Goal: Information Seeking & Learning: Learn about a topic

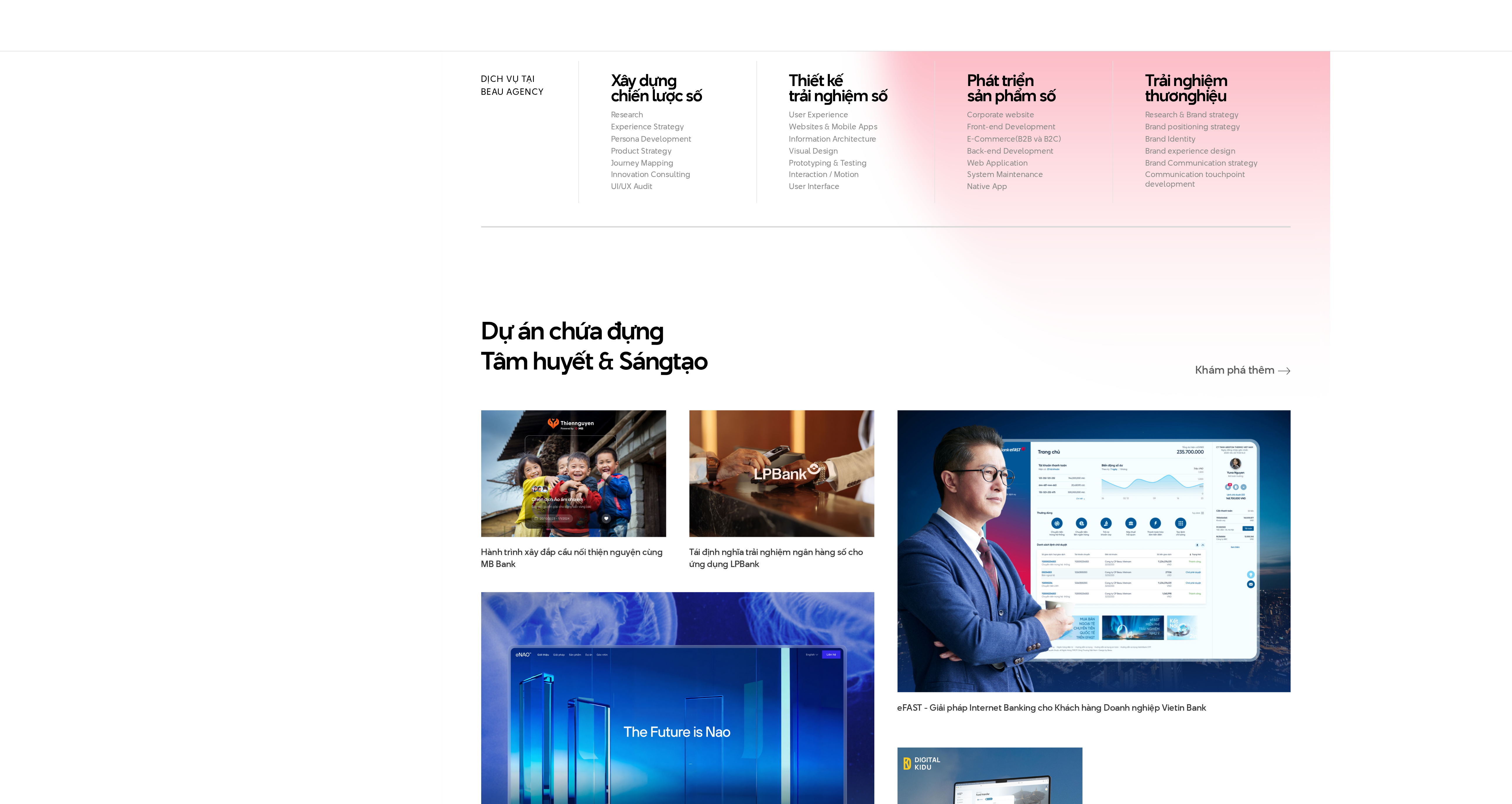
scroll to position [1131, 0]
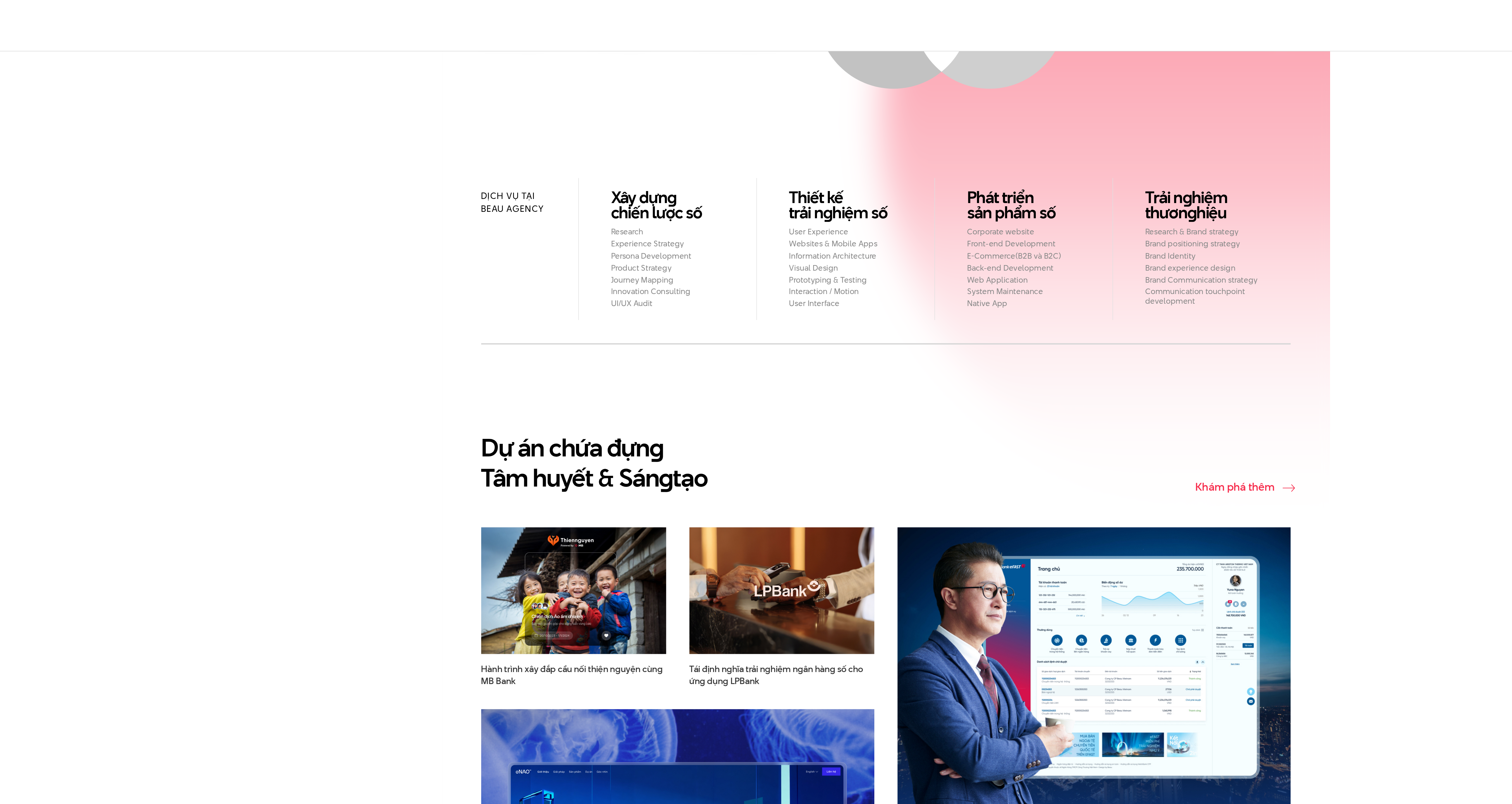
click at [987, 304] on link "Khám phá thêm" at bounding box center [982, 308] width 60 height 7
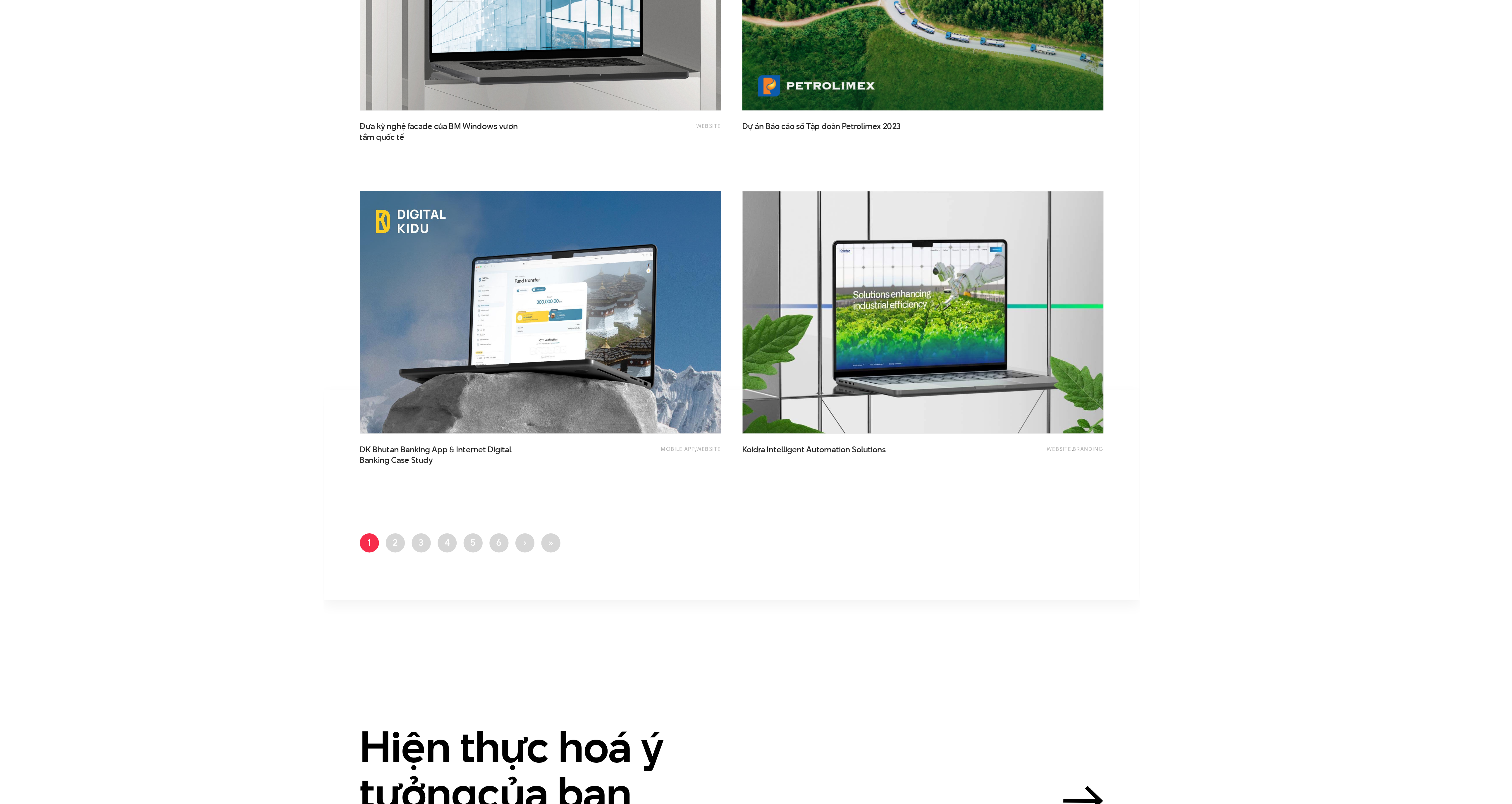
scroll to position [964, 0]
click at [525, 622] on link "Trang 2" at bounding box center [525, 624] width 13 height 13
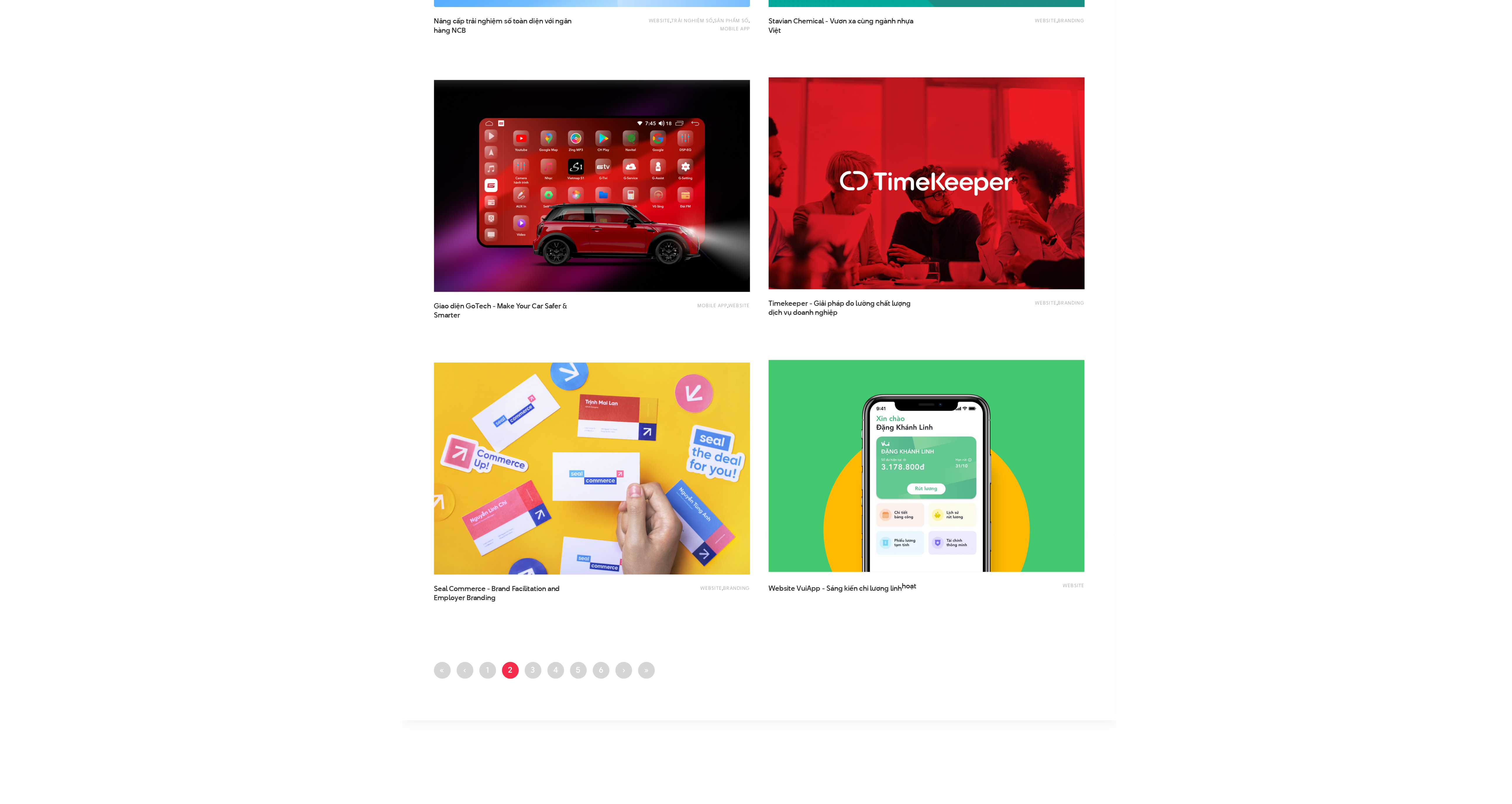
scroll to position [892, 0]
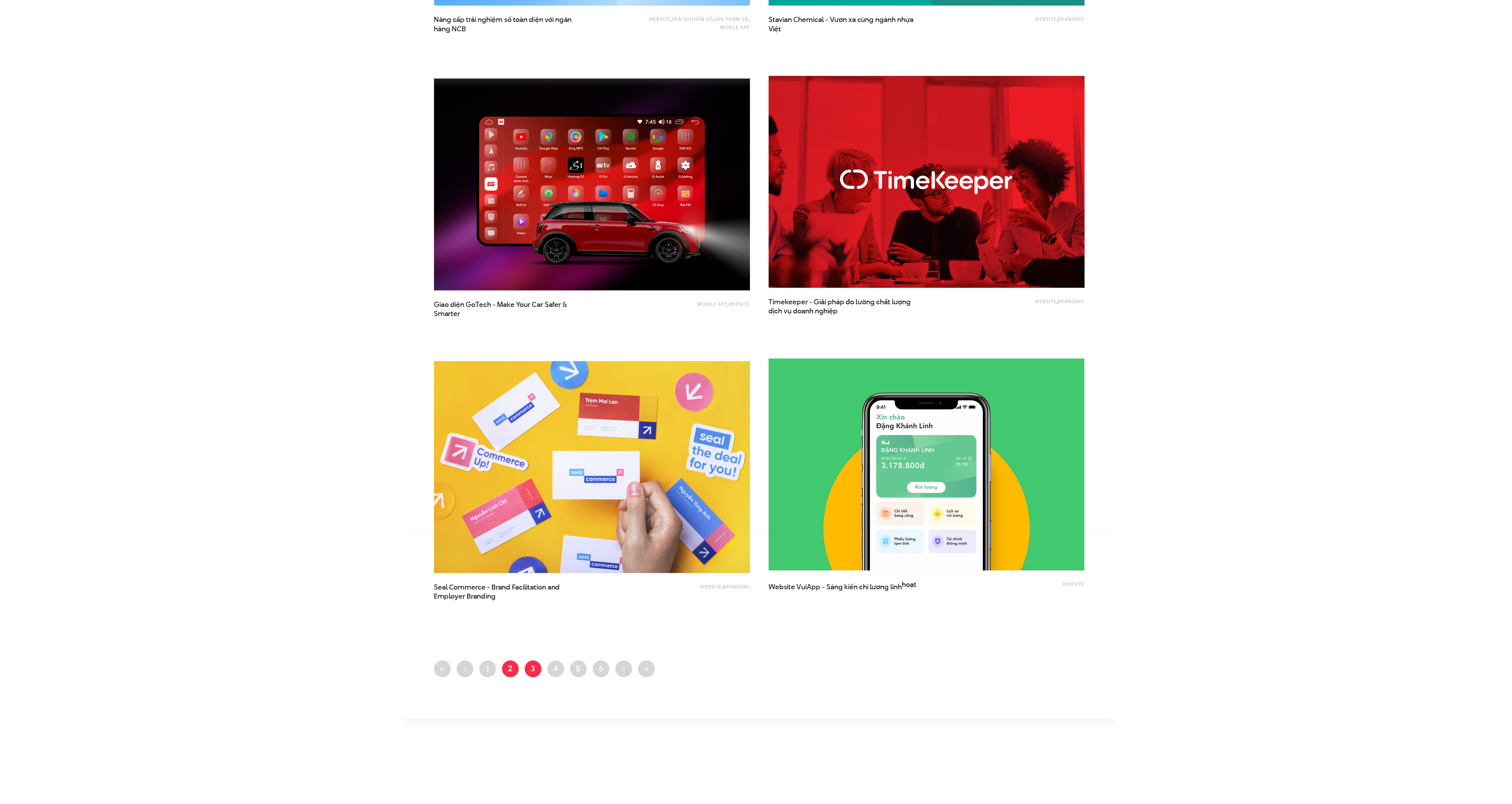
click at [579, 691] on link "Trang 3" at bounding box center [578, 698] width 13 height 13
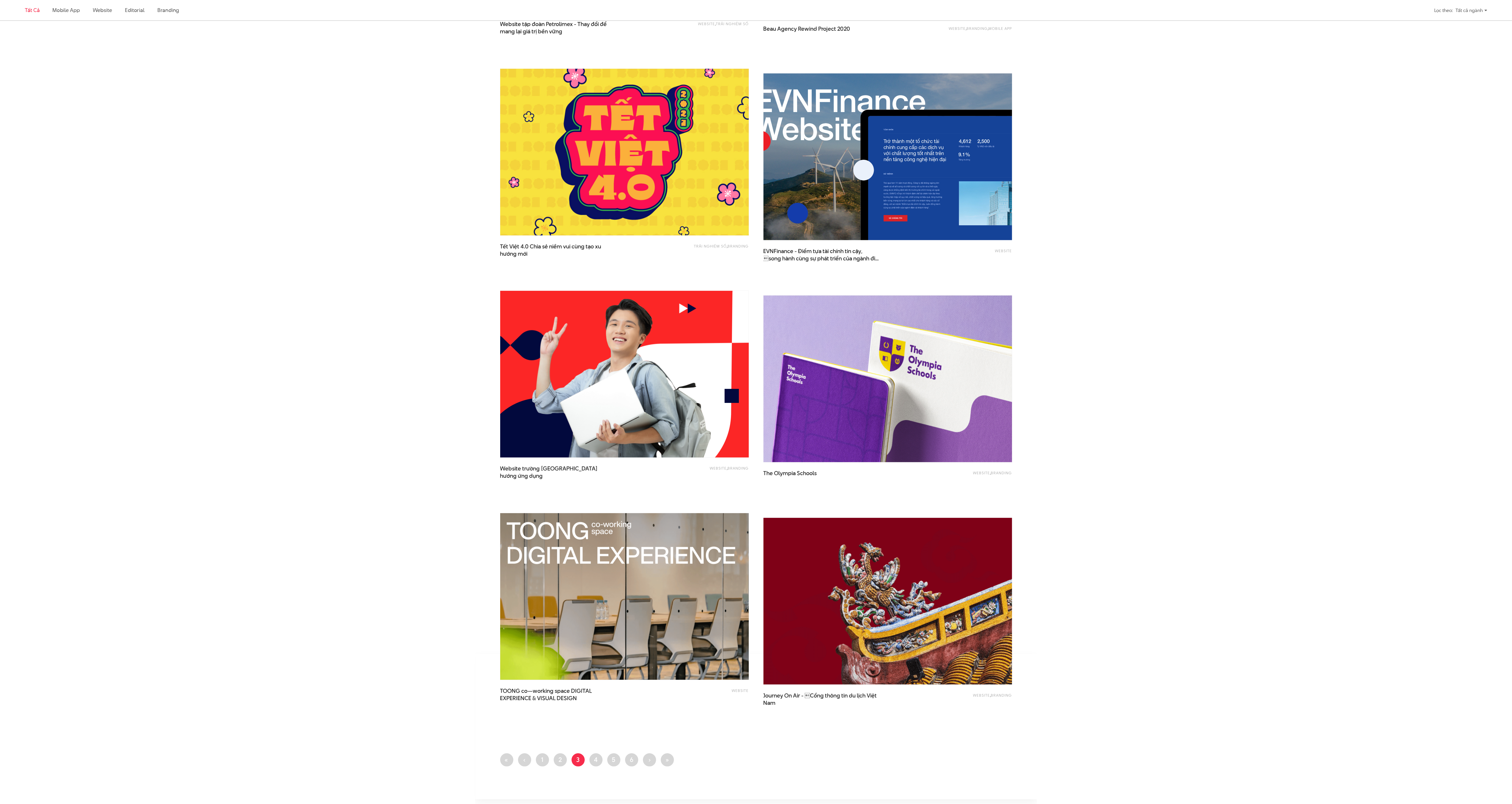
scroll to position [849, 0]
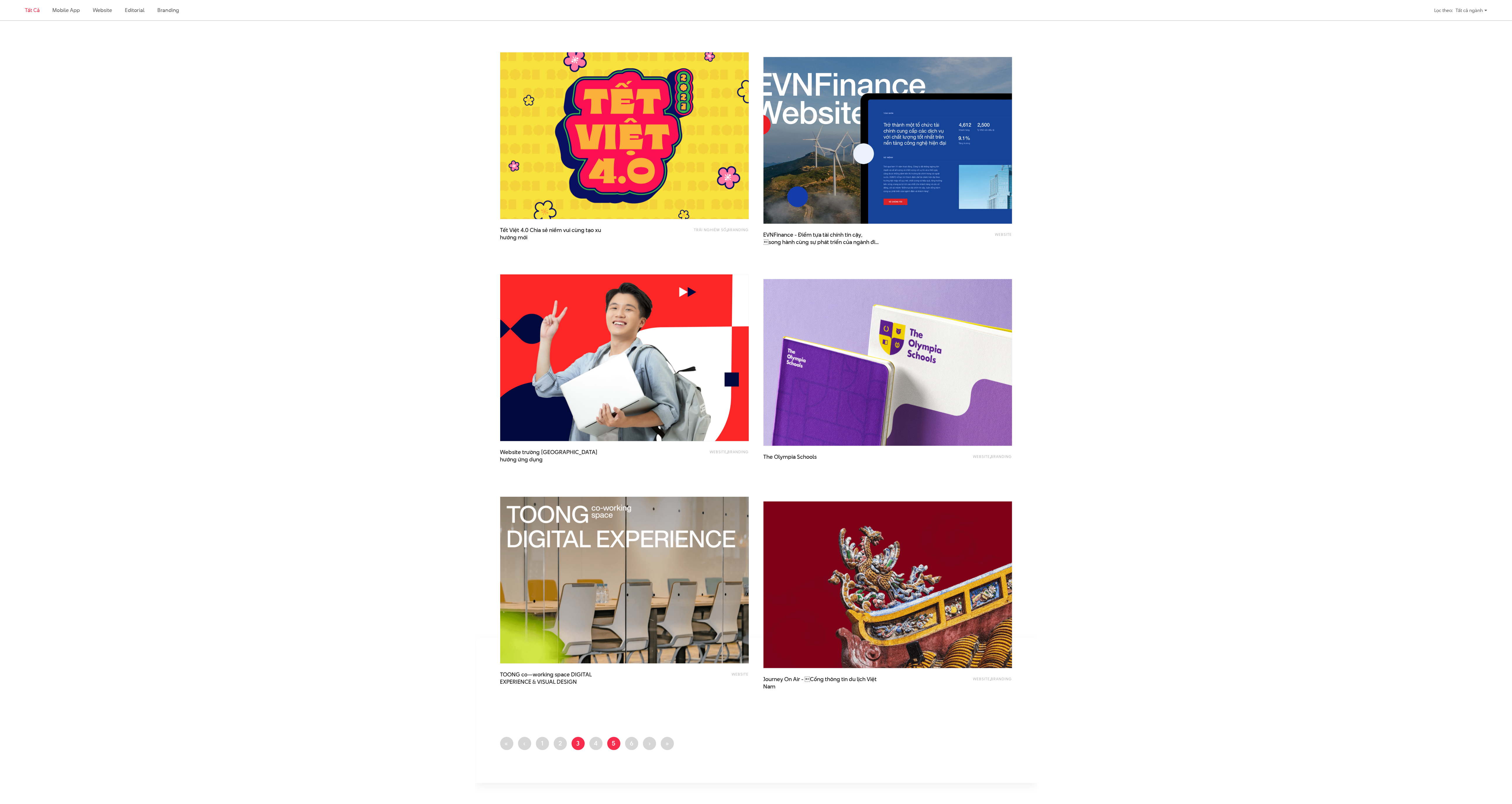
click at [615, 748] on link "Trang 5" at bounding box center [614, 744] width 13 height 13
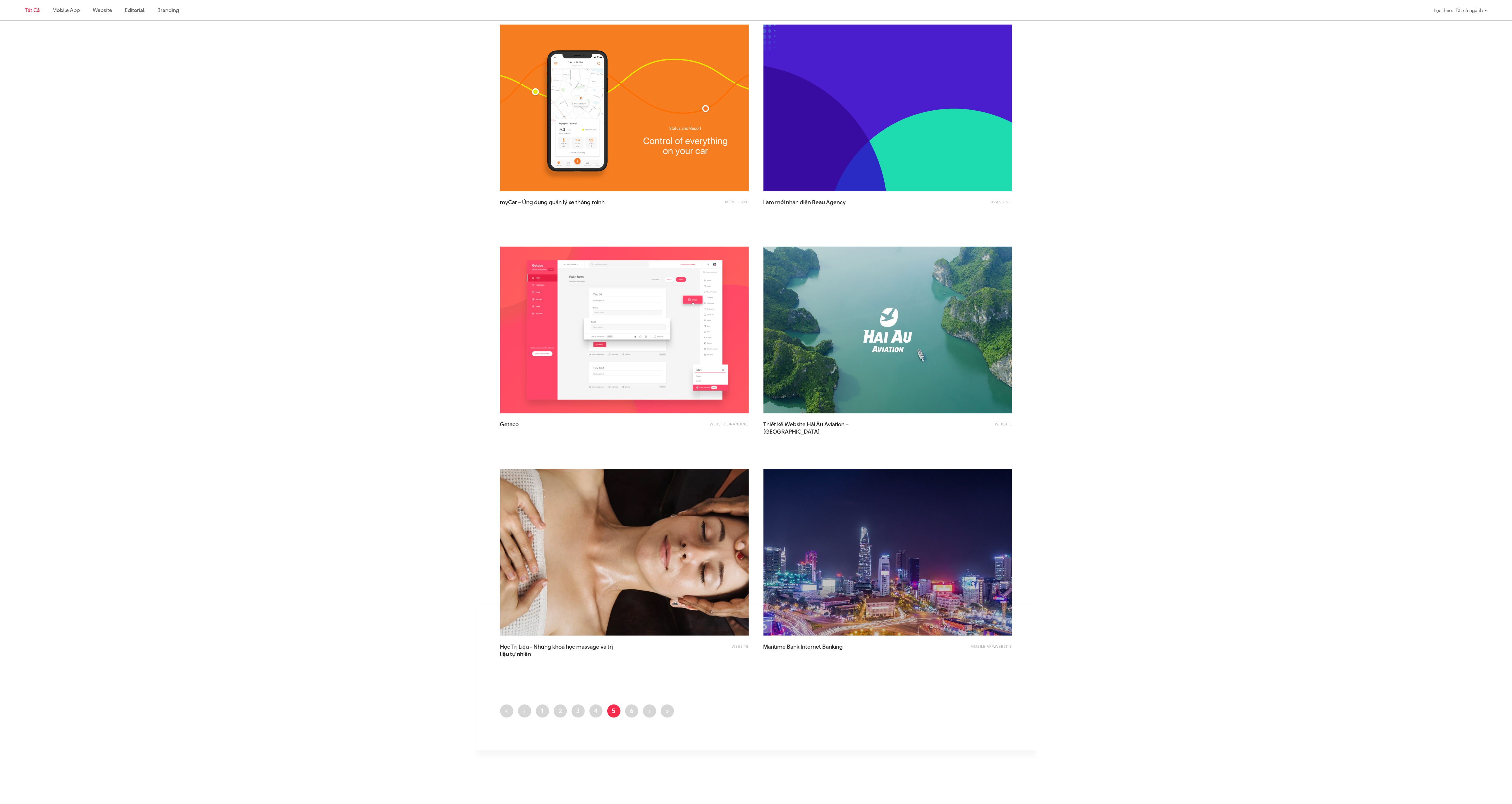
scroll to position [1054, 0]
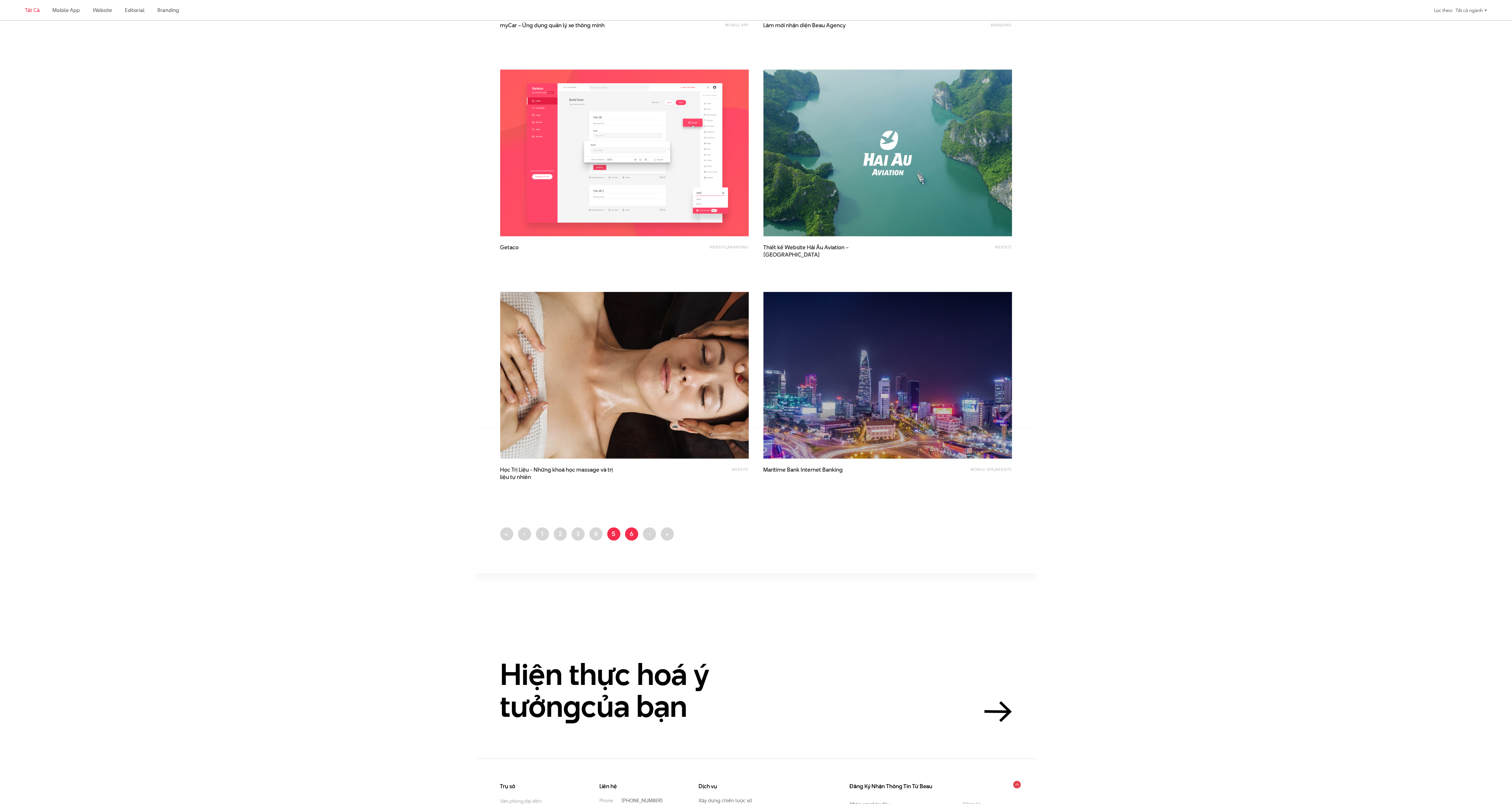
click at [630, 535] on link "Trang 6" at bounding box center [632, 534] width 13 height 13
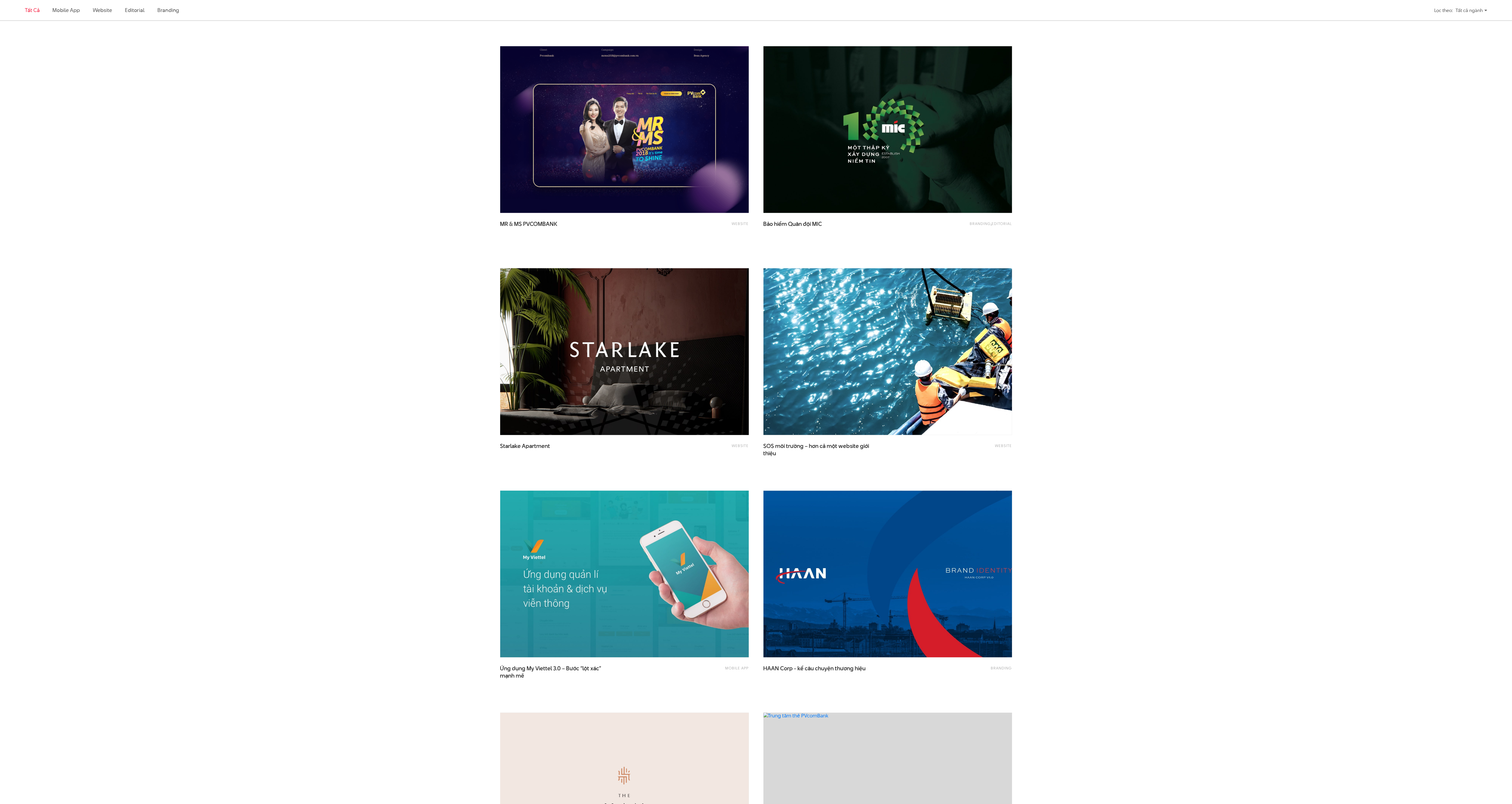
scroll to position [586, 0]
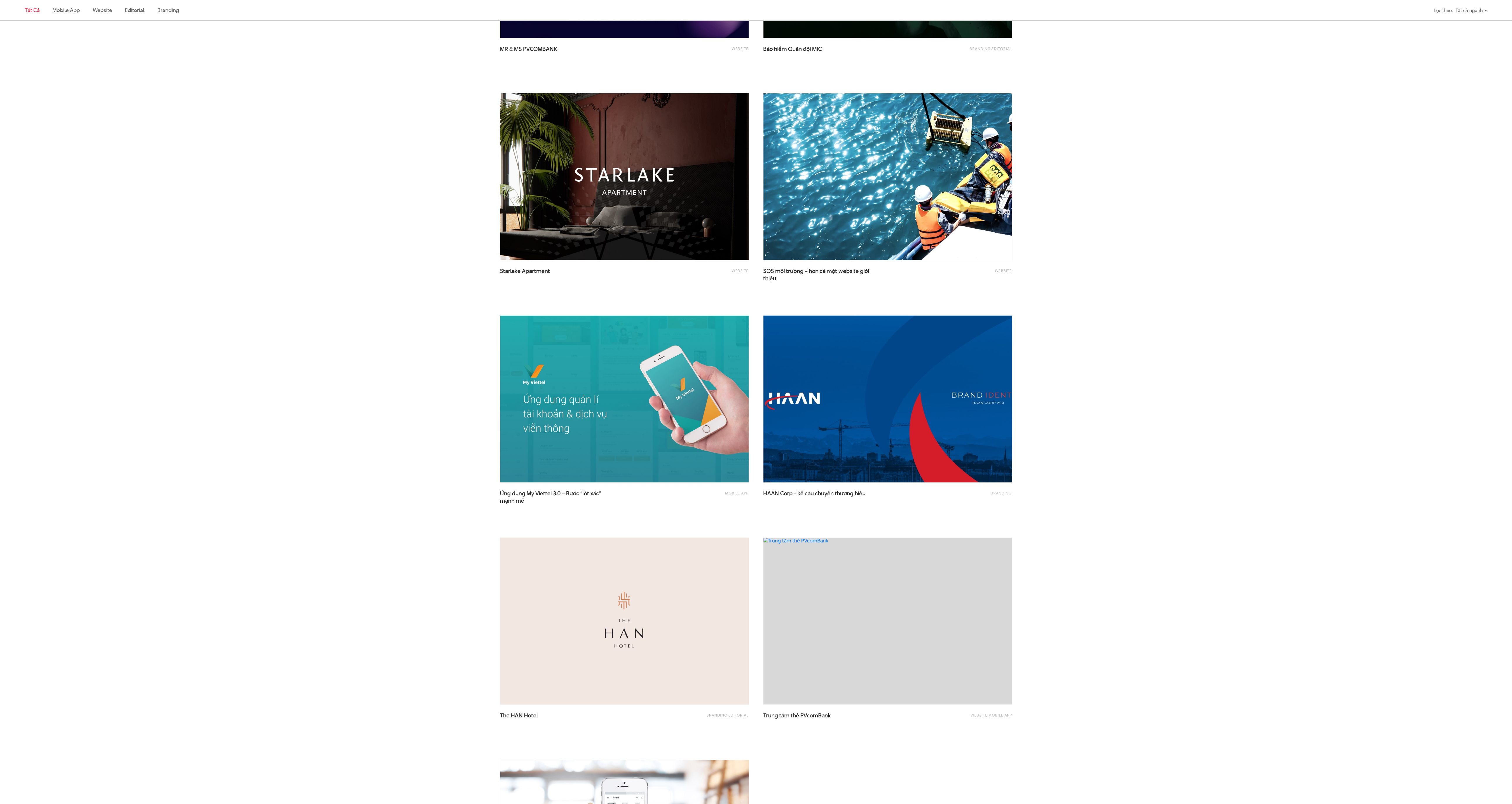
click at [791, 421] on img at bounding box center [887, 399] width 274 height 183
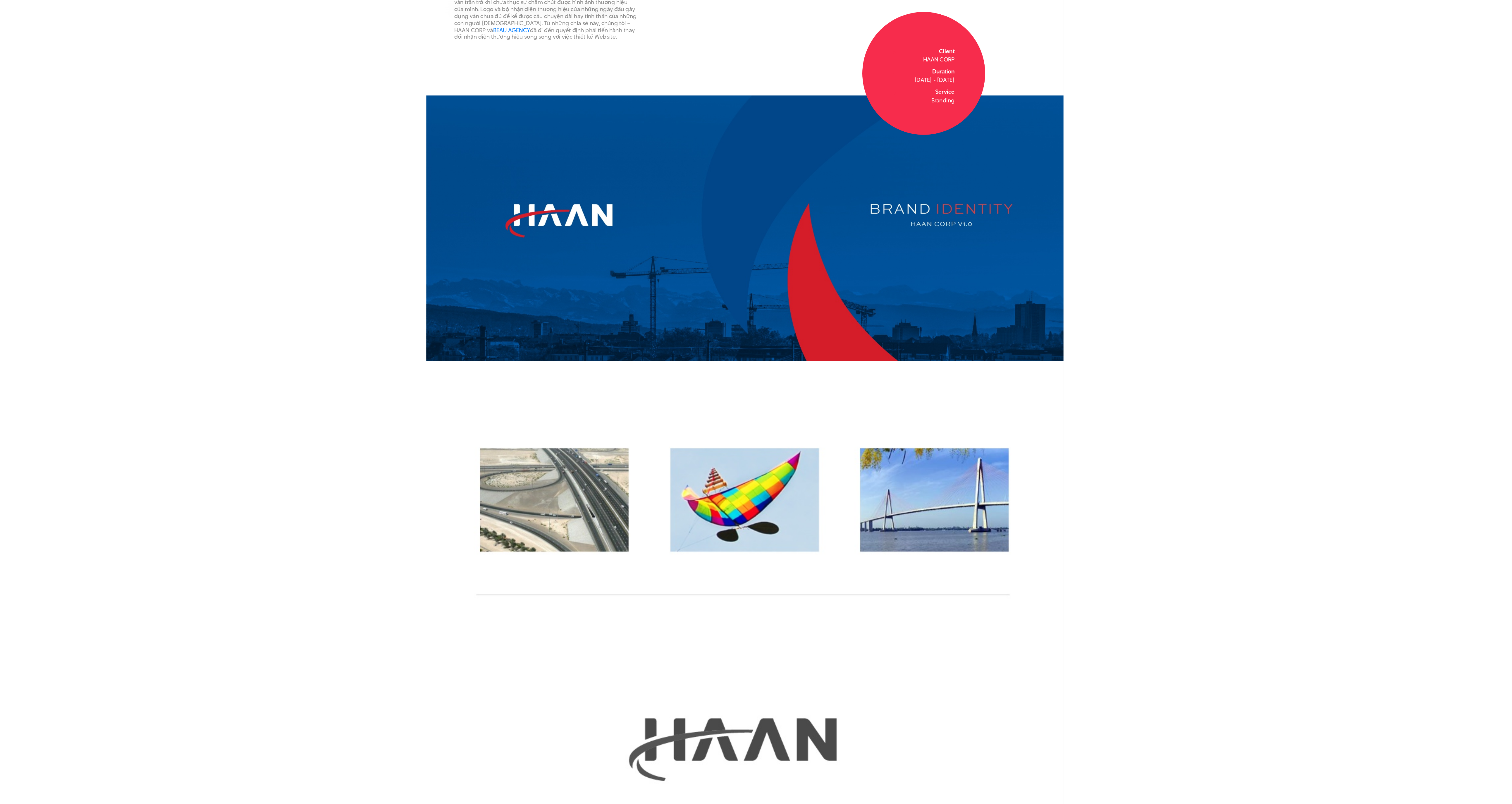
scroll to position [234, 0]
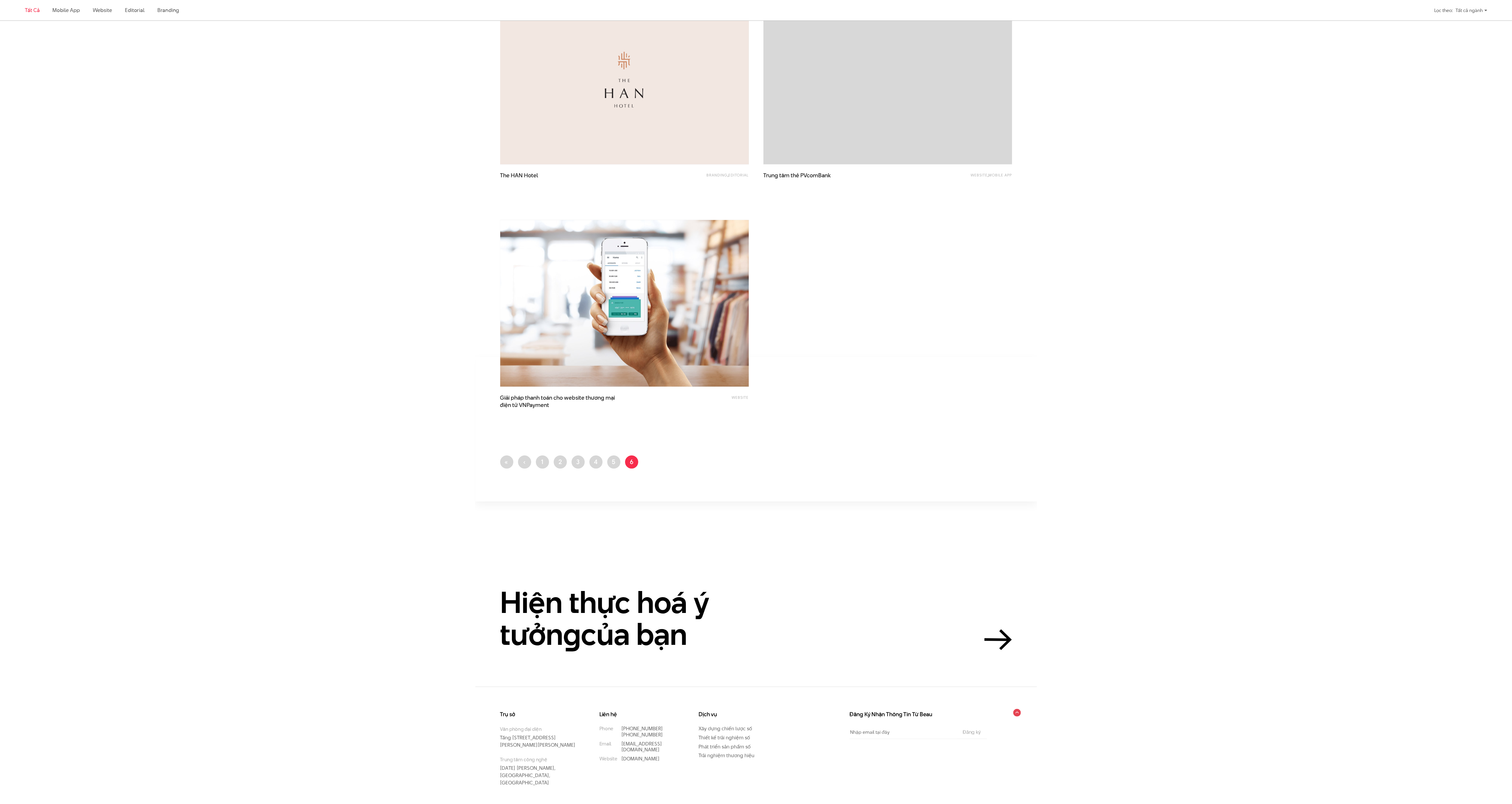
scroll to position [1127, 0]
click at [615, 463] on link "Trang 5" at bounding box center [614, 460] width 13 height 13
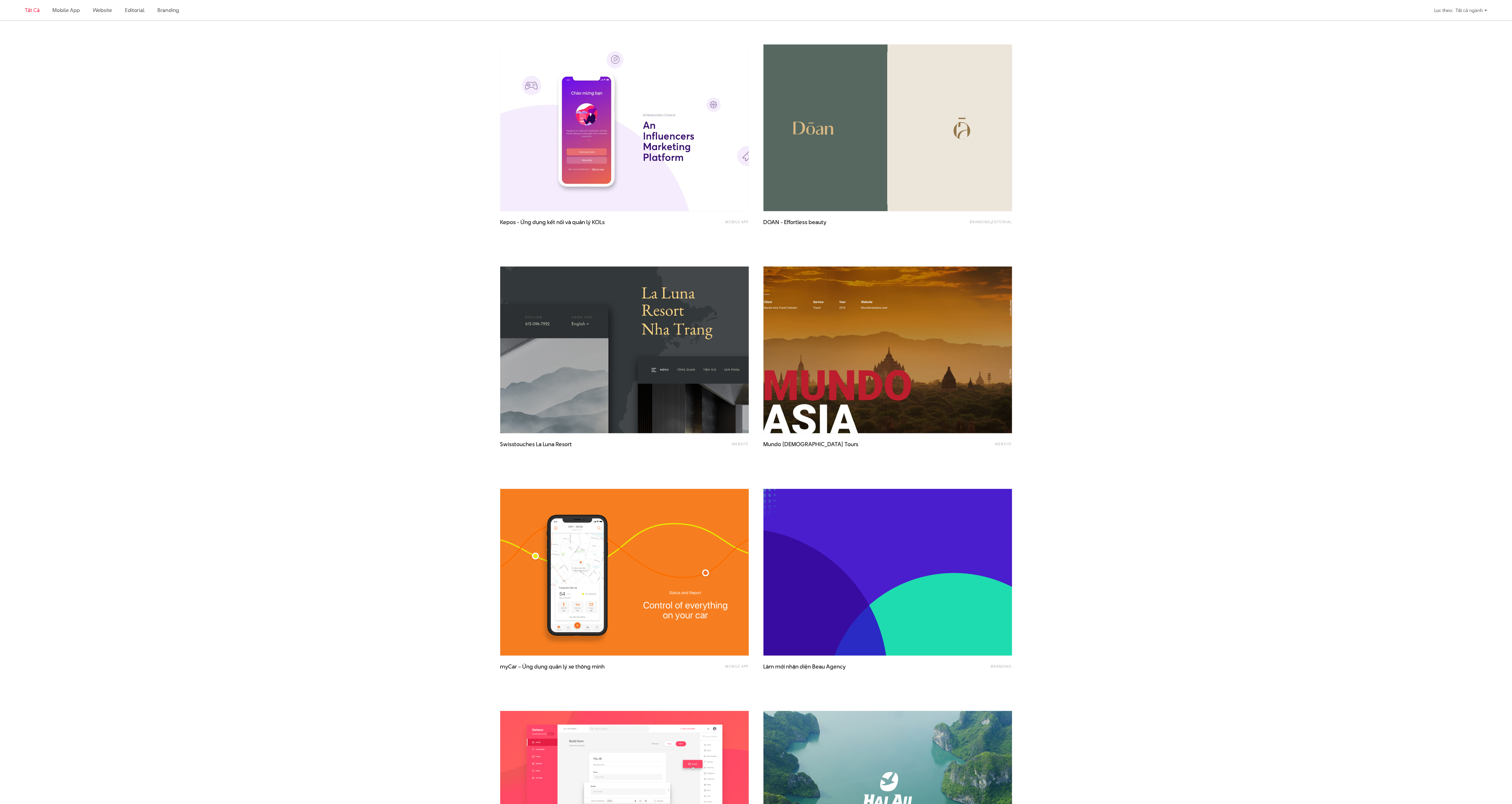
scroll to position [415, 0]
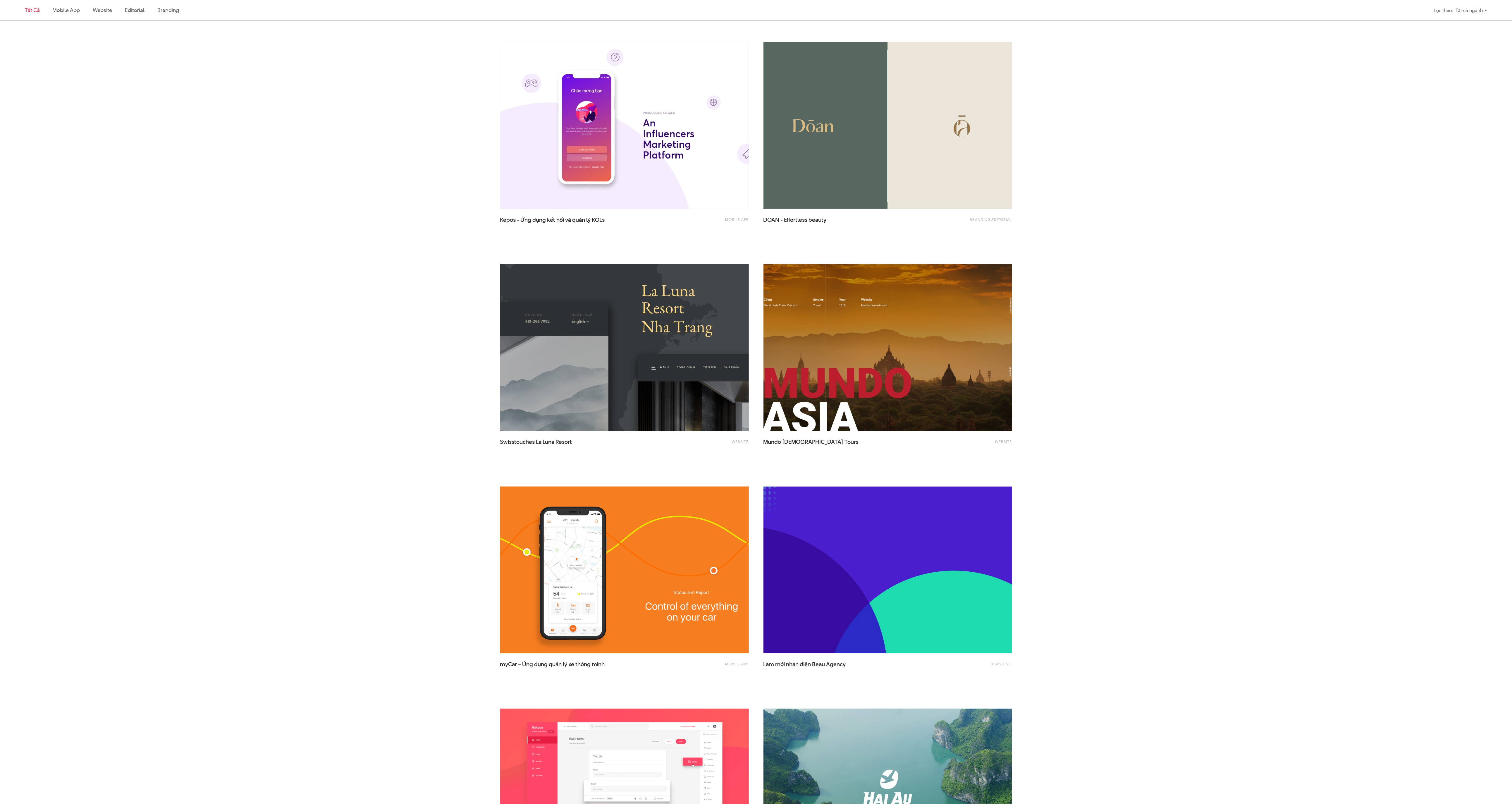
click at [738, 586] on img at bounding box center [625, 570] width 274 height 183
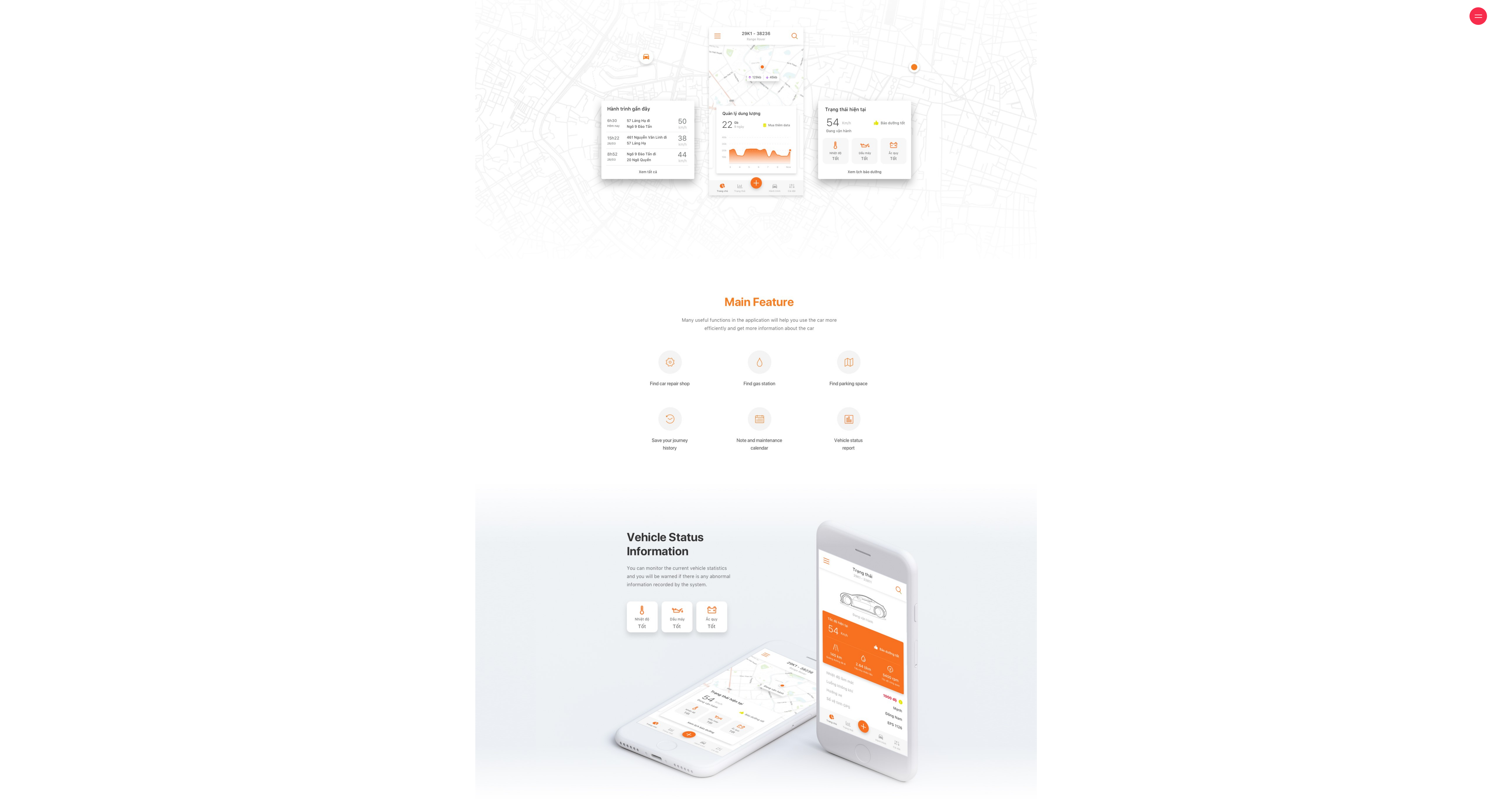
scroll to position [719, 0]
